Goal: Task Accomplishment & Management: Manage account settings

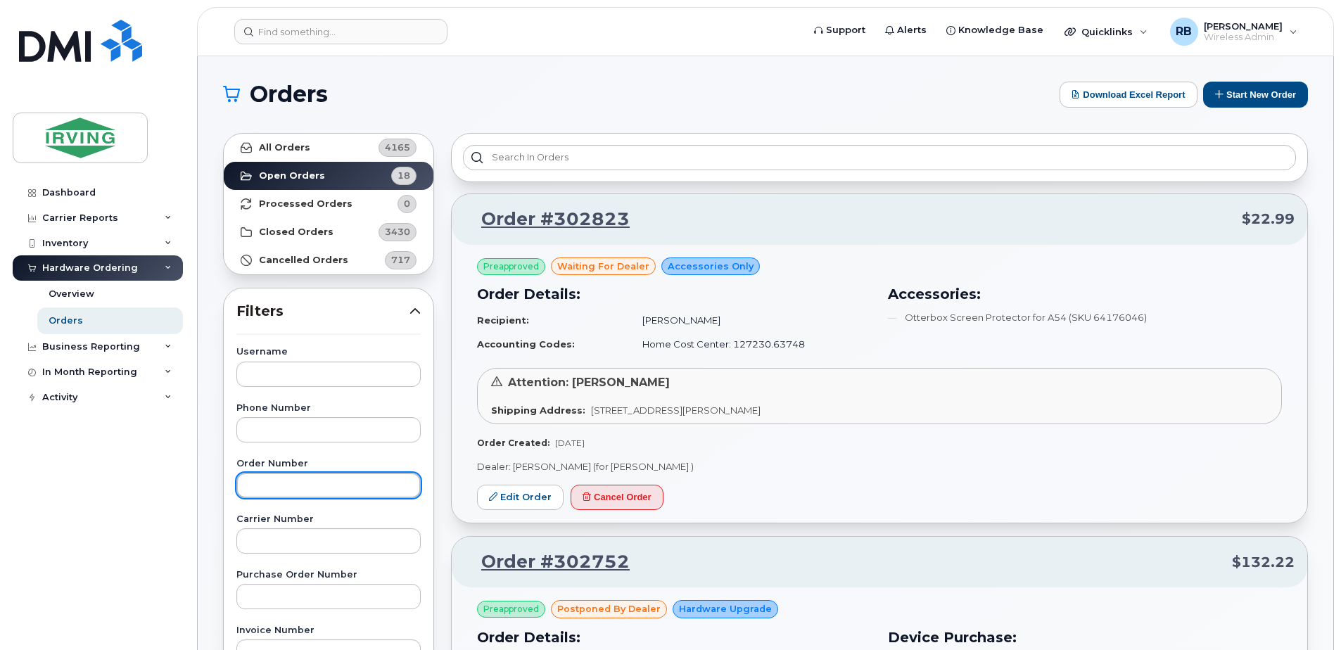
click at [282, 485] on input "text" at bounding box center [328, 485] width 184 height 25
type input "302670"
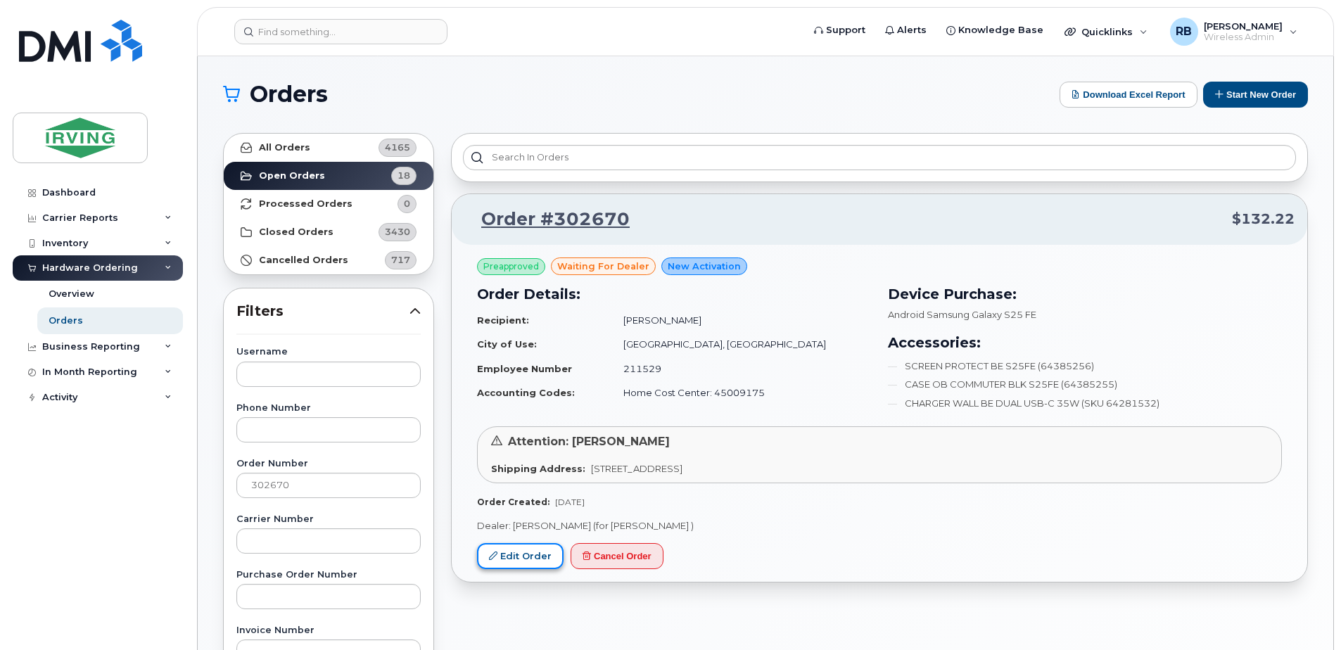
click at [509, 560] on link "Edit Order" at bounding box center [520, 556] width 87 height 26
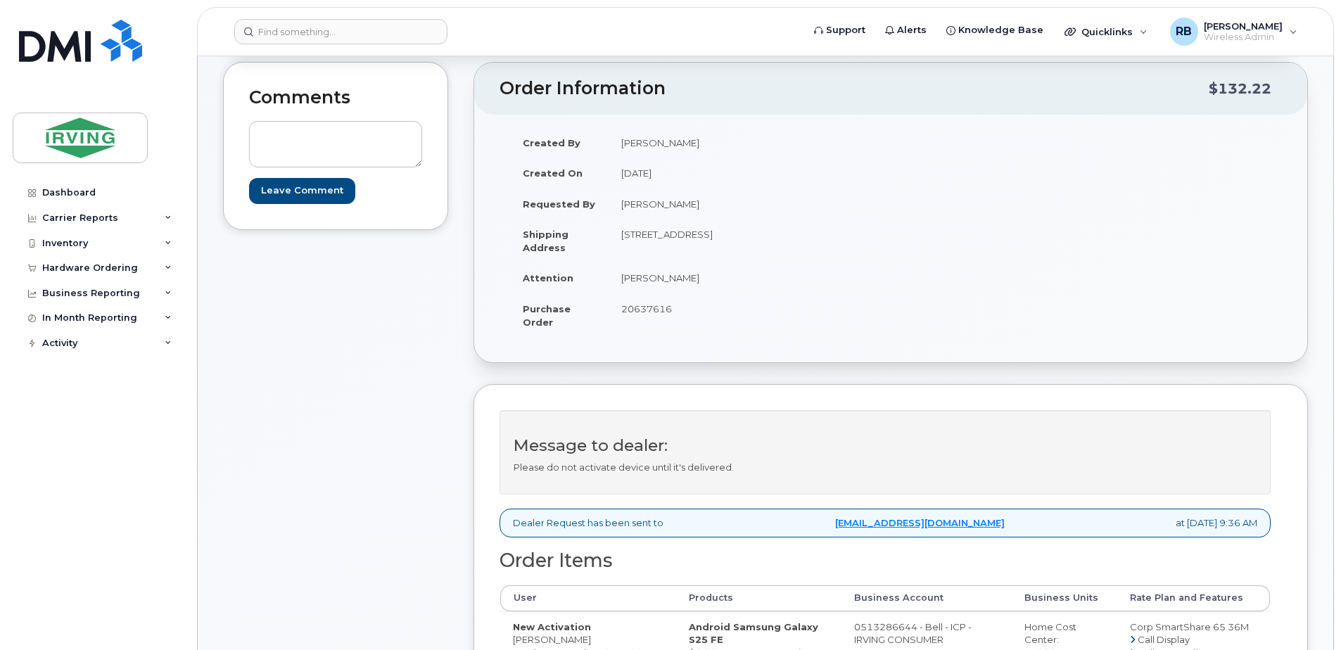
scroll to position [94, 0]
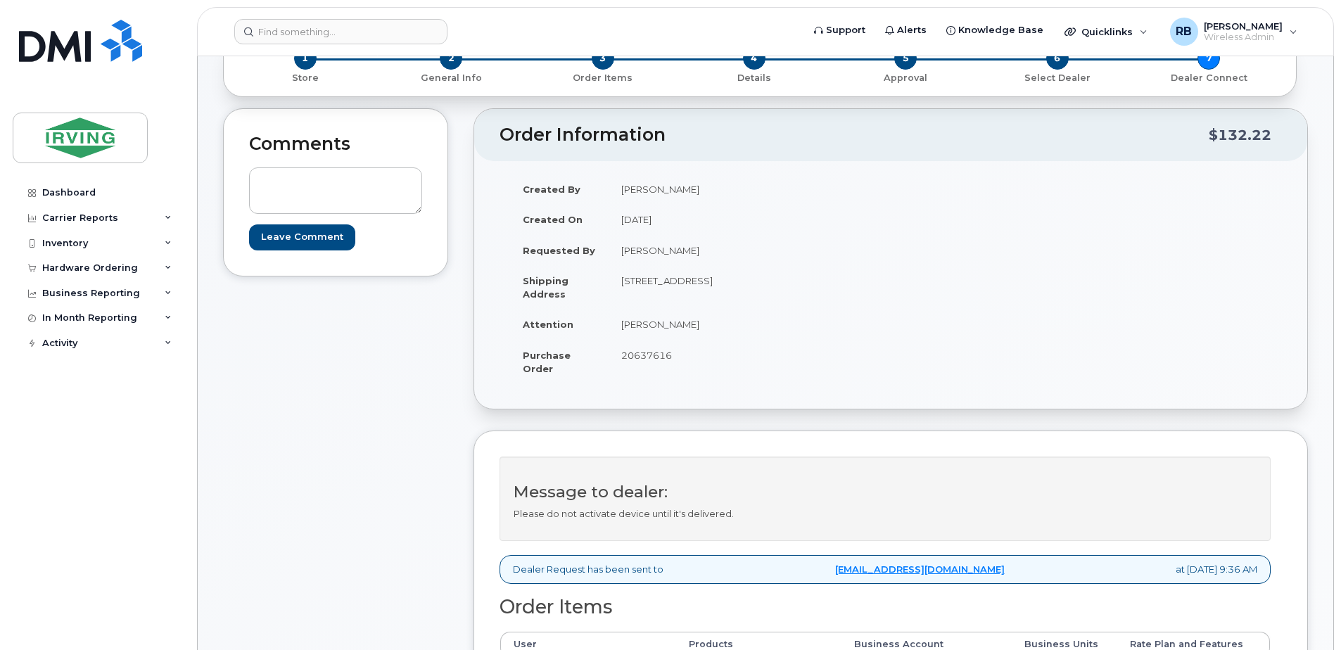
click at [662, 359] on span "20637616" at bounding box center [646, 355] width 51 height 11
copy span "20637616"
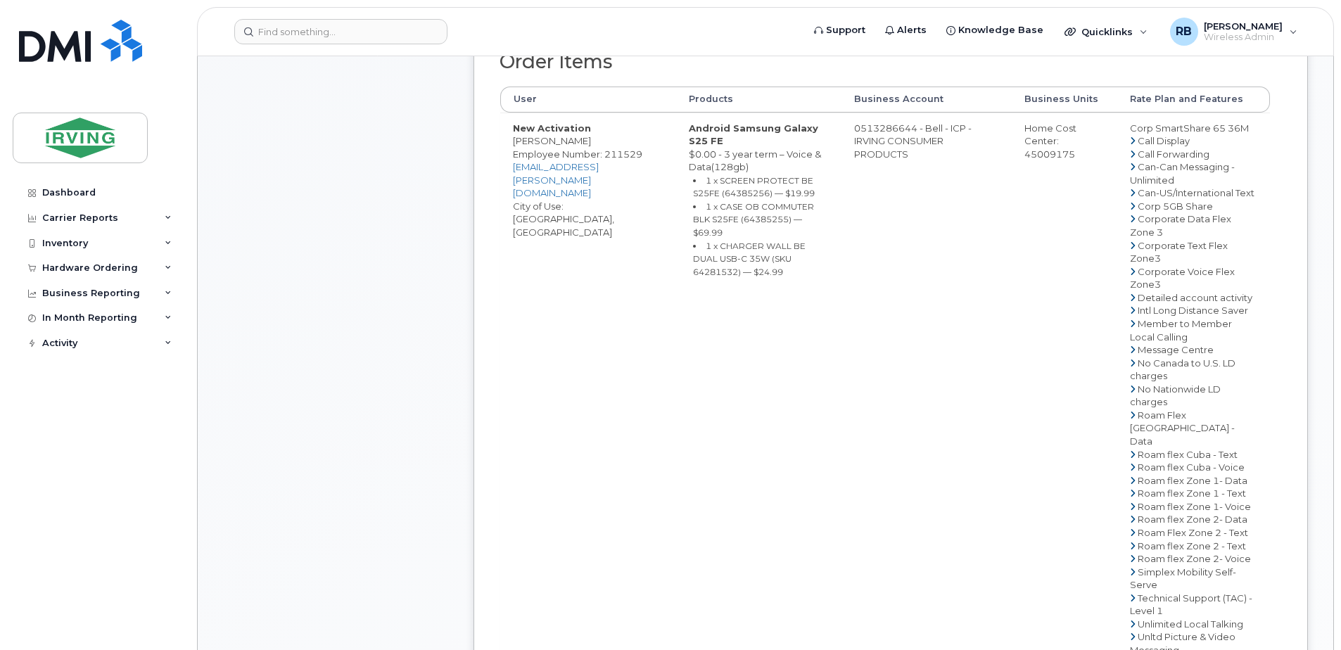
scroll to position [657, 0]
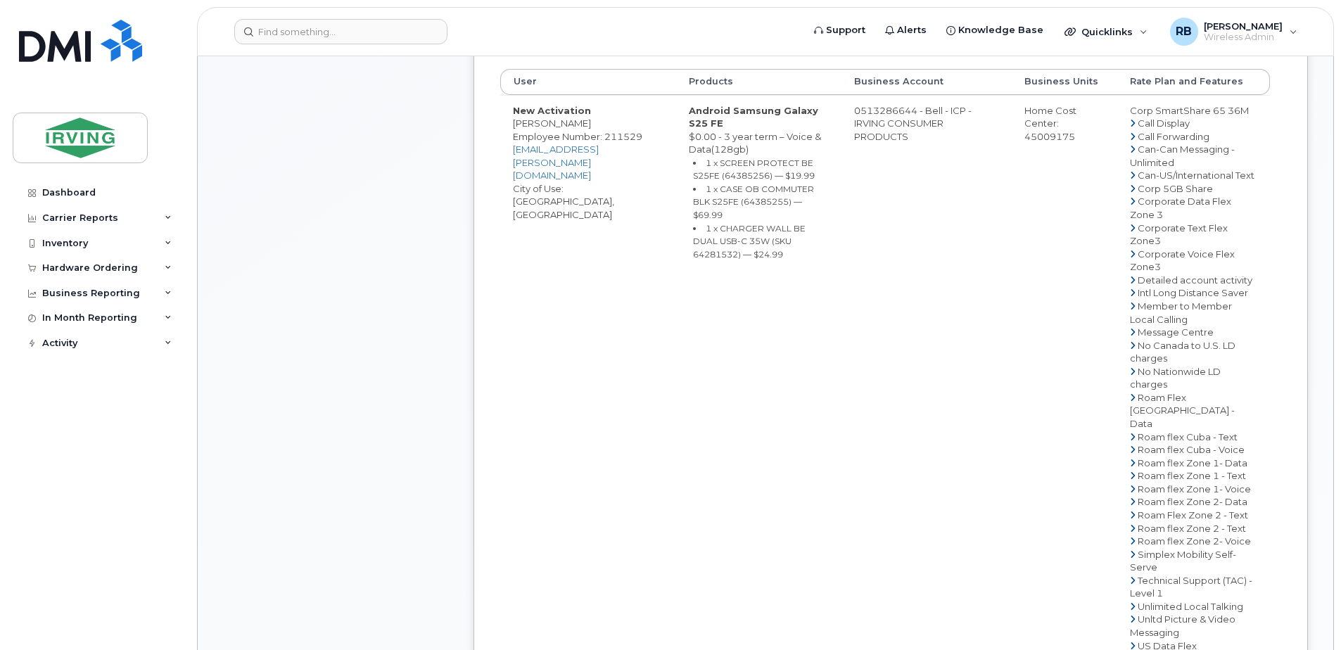
drag, startPoint x: 581, startPoint y: 139, endPoint x: 513, endPoint y: 141, distance: 68.3
click at [513, 141] on td "New Activation [PERSON_NAME] Employee Number: 211529 [EMAIL_ADDRESS][PERSON_NAM…" at bounding box center [588, 397] width 176 height 605
copy td "[PERSON_NAME]"
click at [526, 343] on td "New Activation [PERSON_NAME] Employee Number: 211529 [EMAIL_ADDRESS][PERSON_NAM…" at bounding box center [588, 397] width 176 height 605
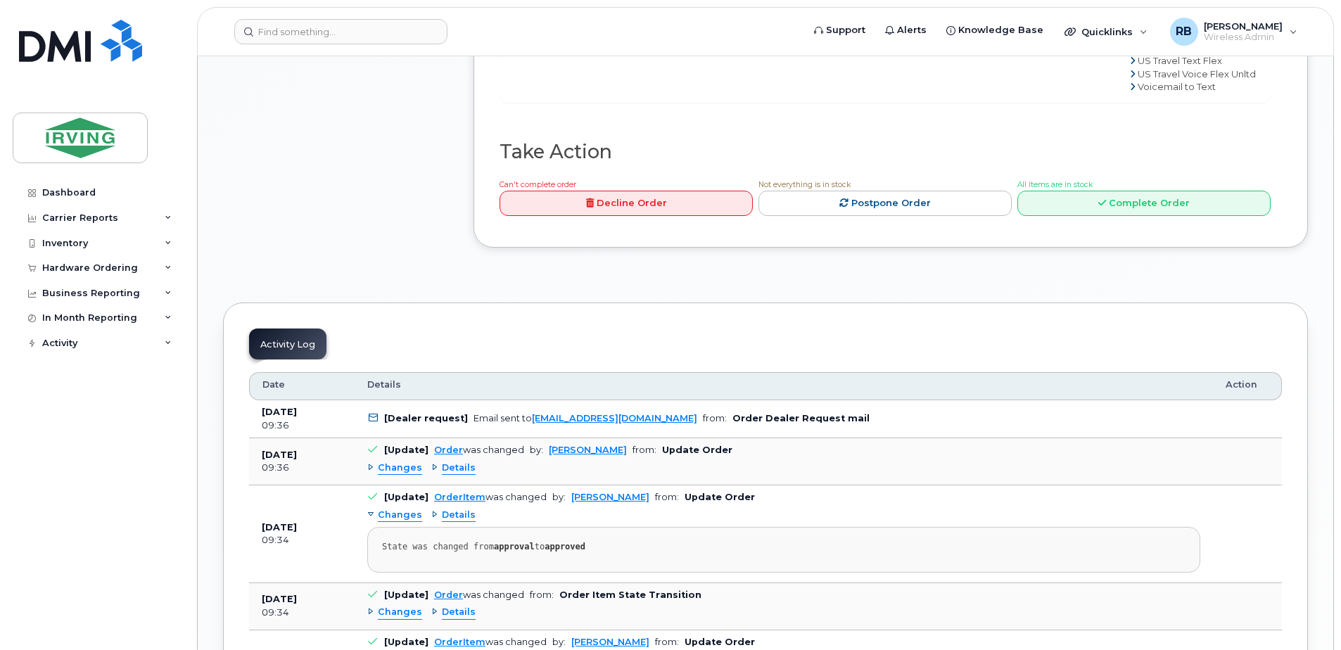
scroll to position [1408, 0]
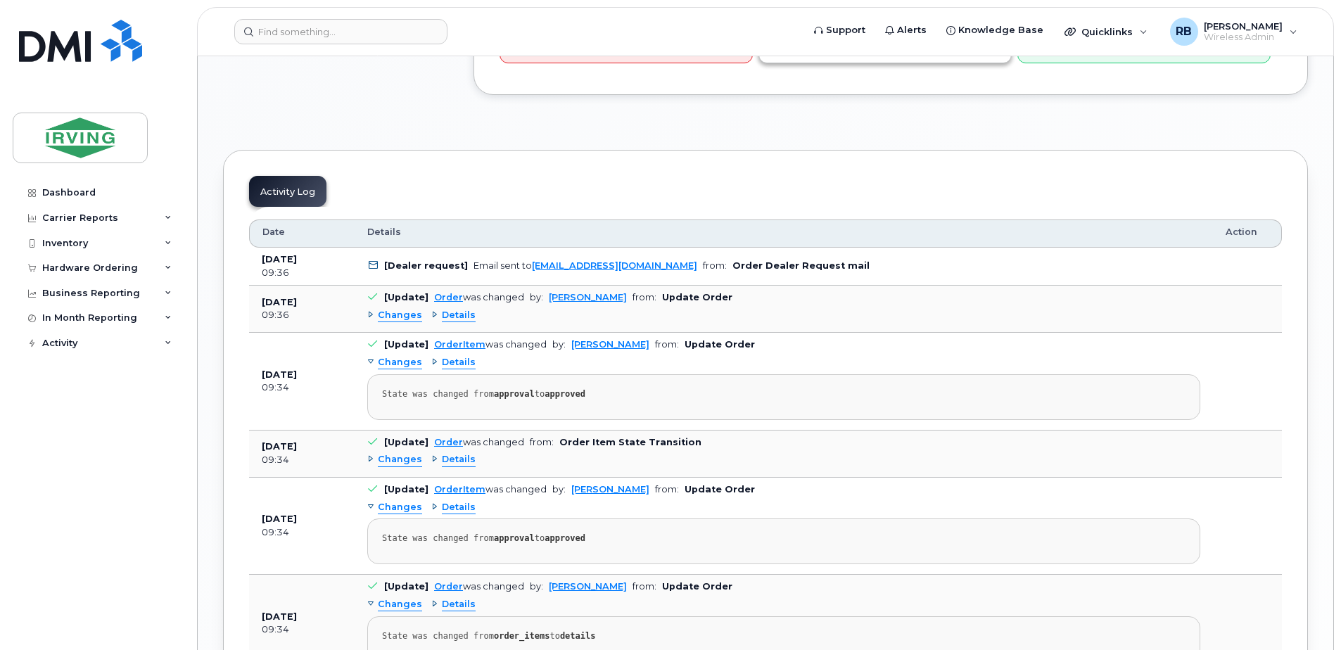
click at [871, 64] on link "Postpone Order" at bounding box center [885, 51] width 253 height 26
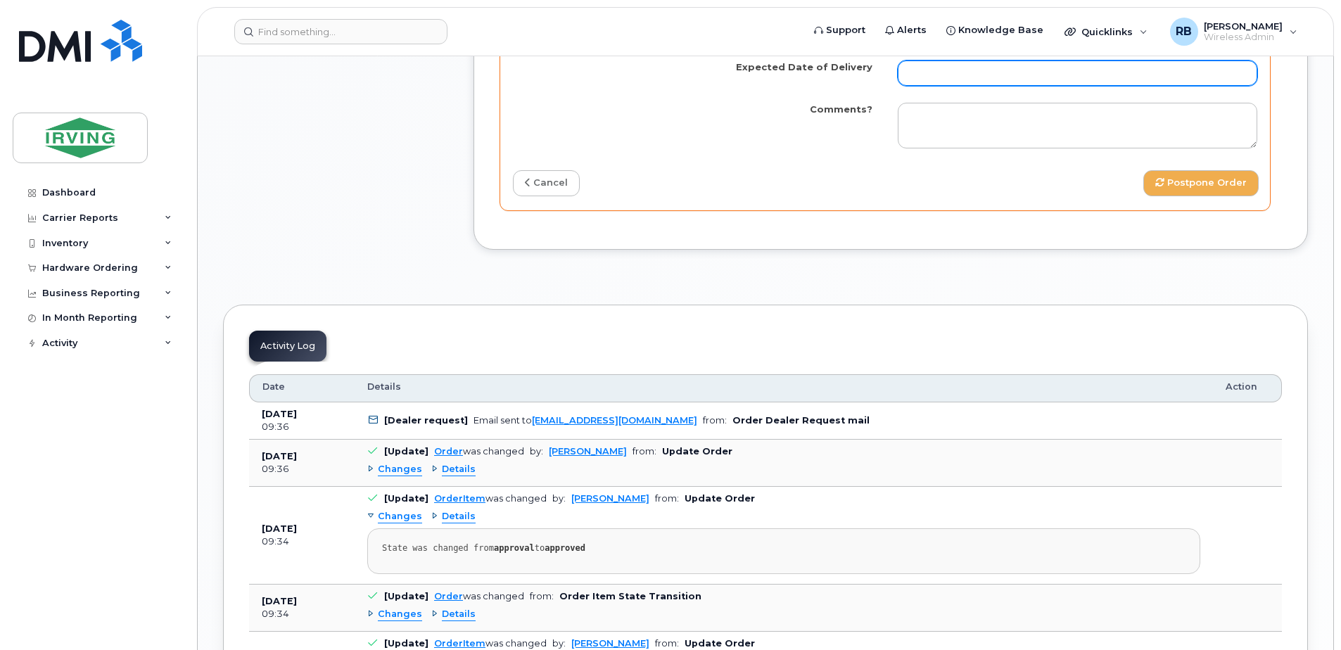
click at [914, 86] on input "Expected Date of Delivery" at bounding box center [1078, 73] width 360 height 25
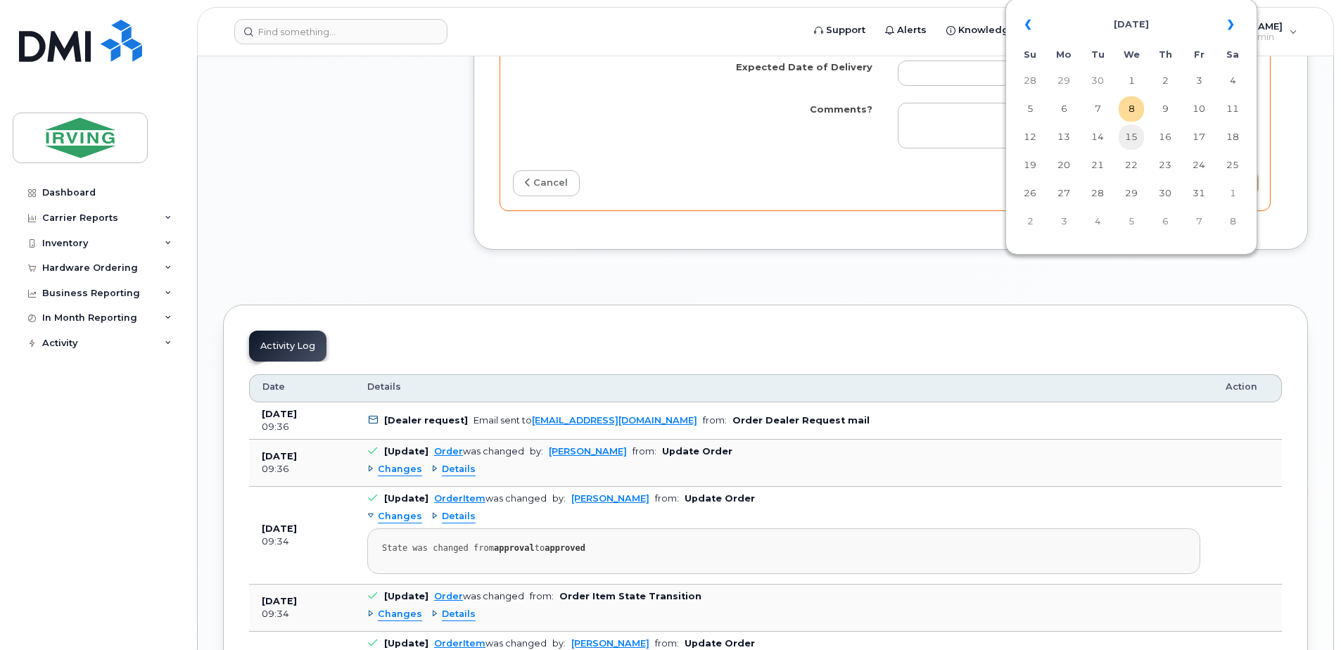
click at [1130, 143] on td "15" at bounding box center [1131, 137] width 25 height 25
type input "[DATE]"
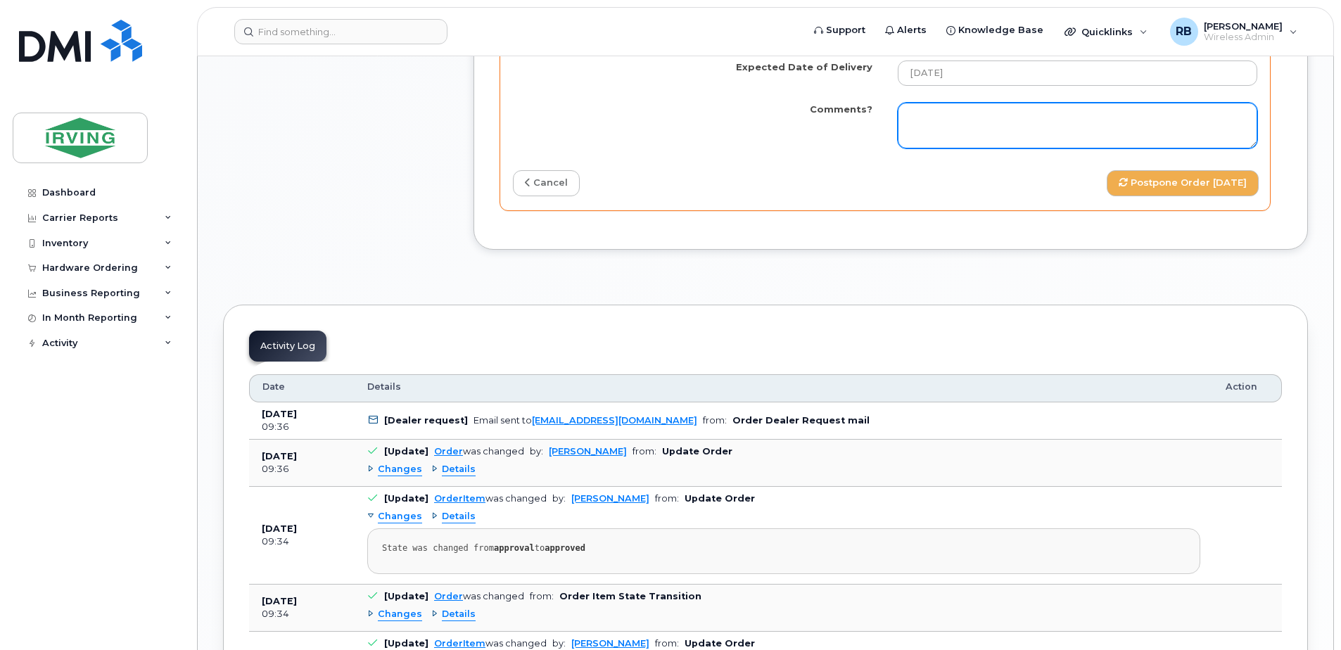
click at [963, 149] on textarea "Comments?" at bounding box center [1078, 126] width 360 height 46
click at [918, 149] on textarea "Comments?" at bounding box center [1078, 126] width 360 height 46
paste textarea "Please be advised the order has been placed. SO#26214316. Currently the SCREEN …"
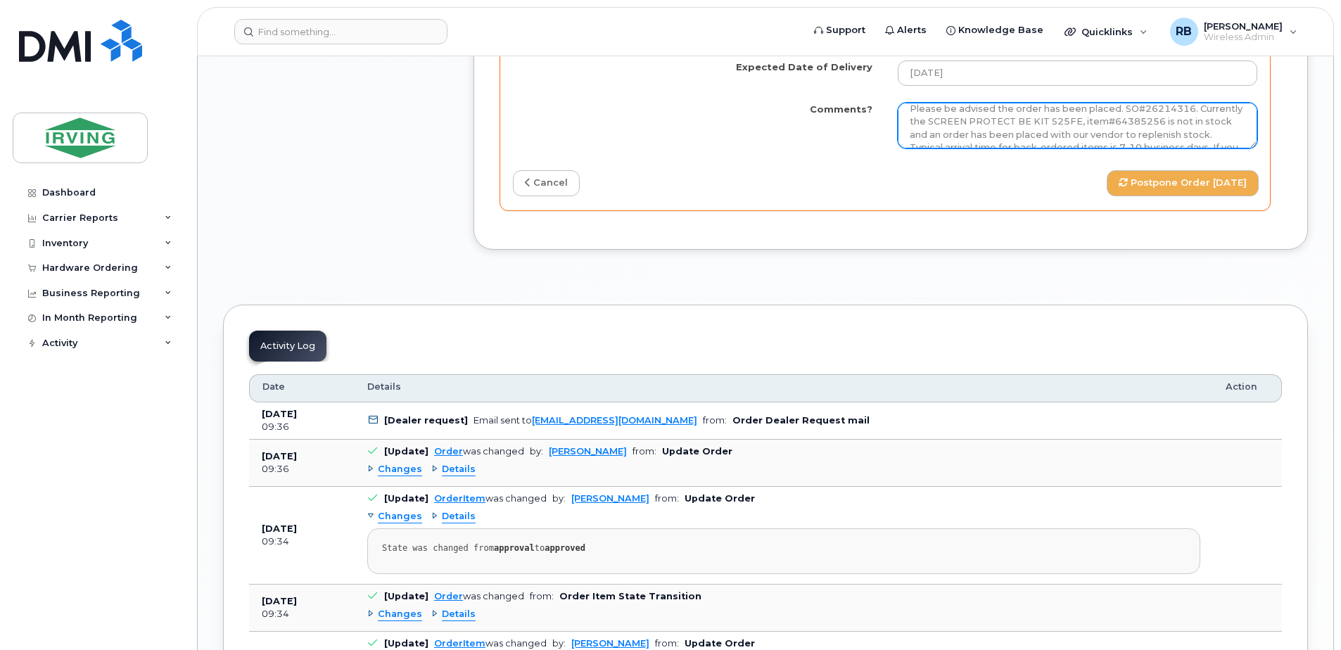
scroll to position [54, 0]
click at [1173, 149] on textarea "Please be advised the order has been placed. SO#26214316. Currently the SCREEN …" at bounding box center [1078, 126] width 360 height 46
type textarea "Please be advised the order has been placed. SO#26214316. Currently the SCREEN …"
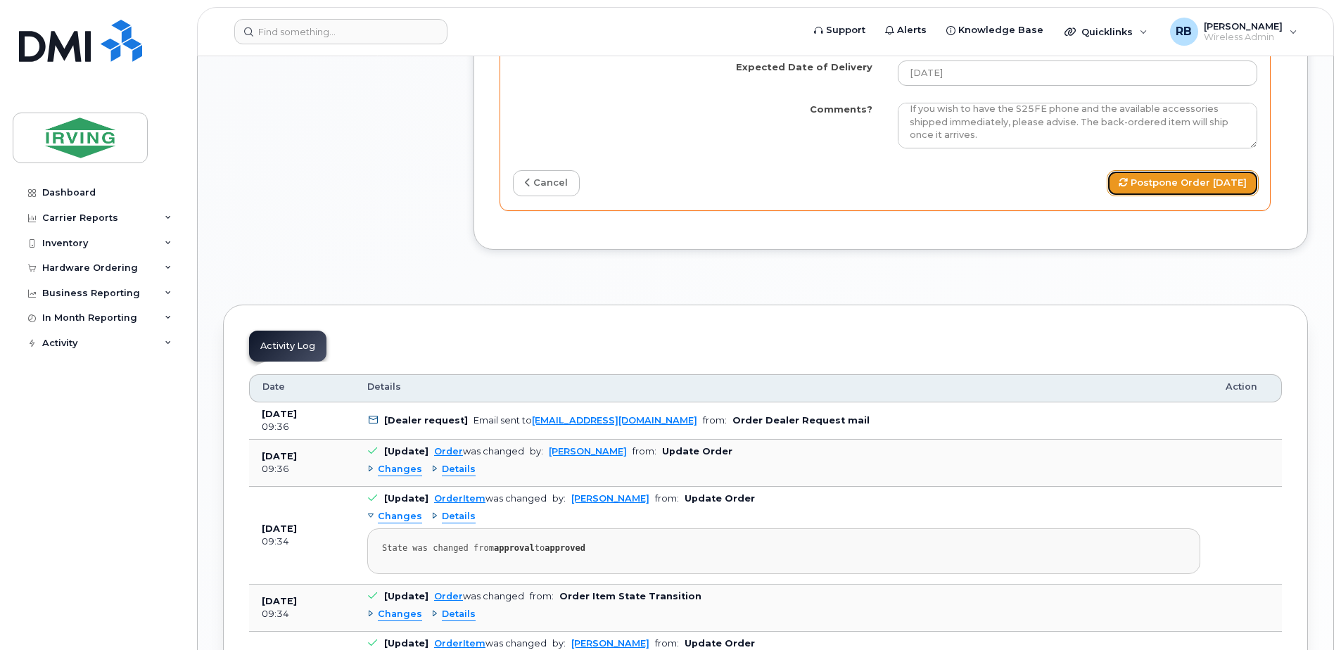
click at [1145, 196] on button "Postpone Order [DATE]" at bounding box center [1183, 183] width 152 height 26
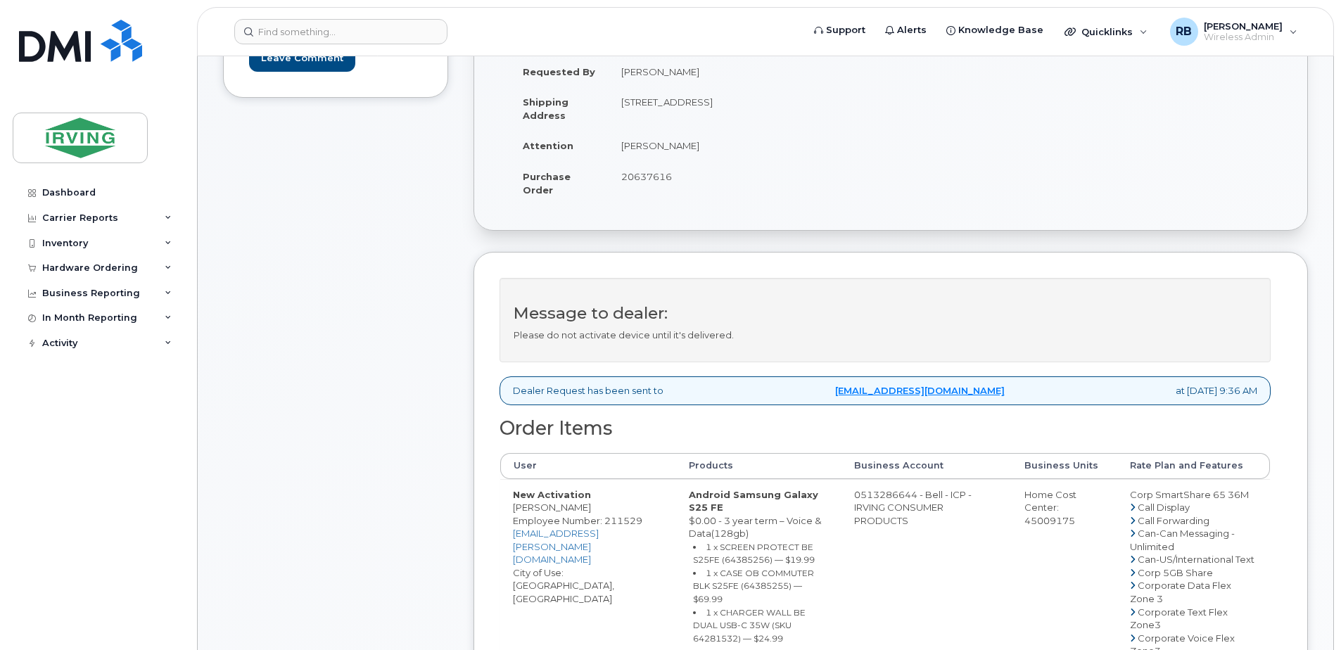
scroll to position [282, 0]
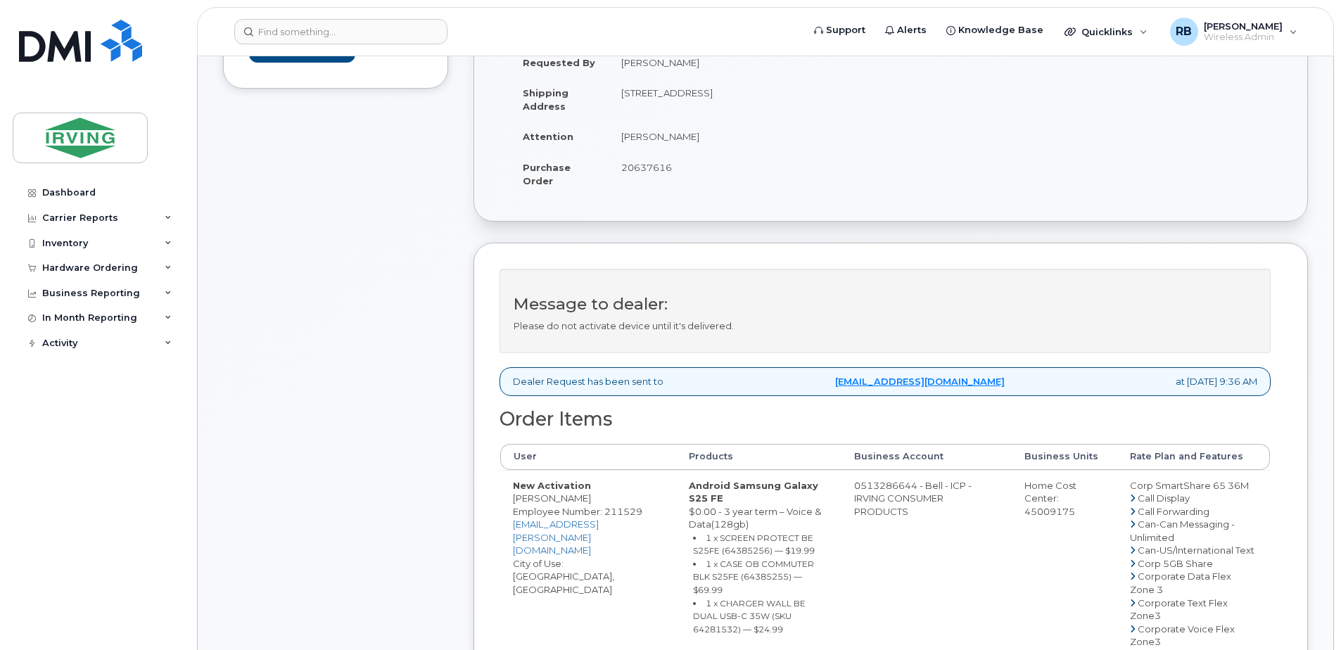
drag, startPoint x: 579, startPoint y: 516, endPoint x: 514, endPoint y: 514, distance: 65.5
click at [658, 166] on span "20637616" at bounding box center [646, 167] width 51 height 11
copy span "20637616"
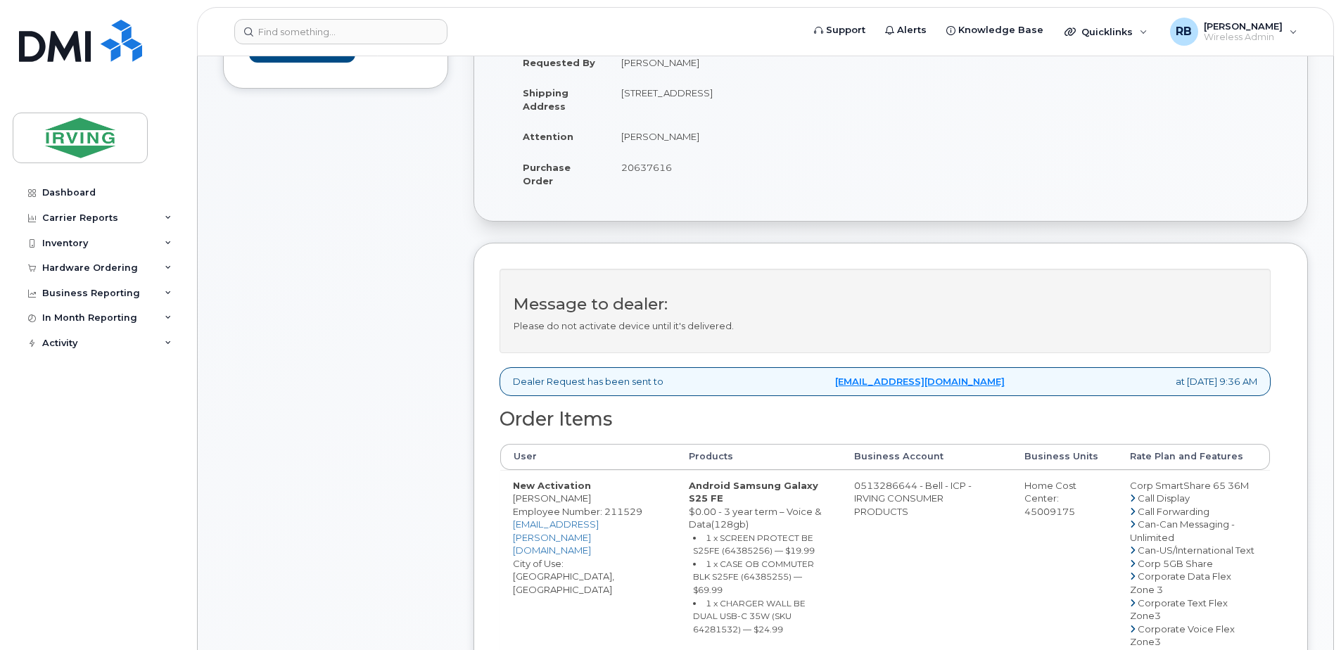
drag, startPoint x: 355, startPoint y: 317, endPoint x: 286, endPoint y: 308, distance: 68.8
click at [350, 317] on div "Comments Leave Comment" at bounding box center [335, 618] width 225 height 1396
click at [127, 263] on div "Hardware Ordering" at bounding box center [90, 268] width 96 height 11
click at [90, 321] on link "Orders" at bounding box center [110, 321] width 146 height 27
